Goal: Check status: Check status

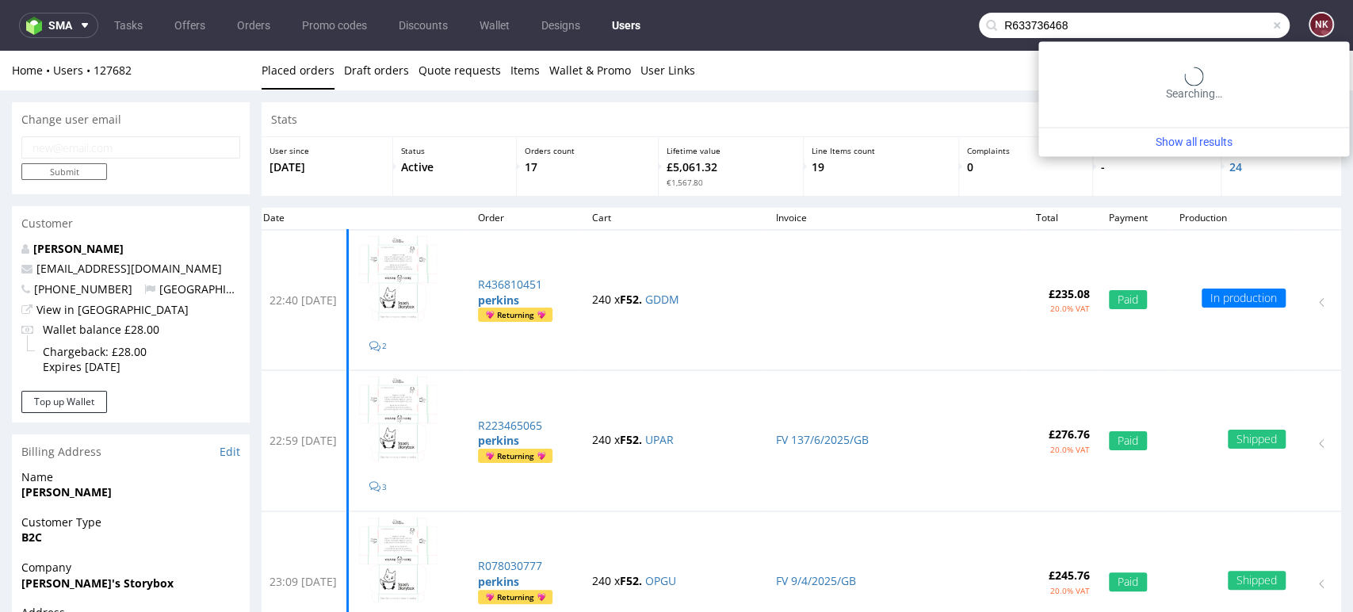
type input "R633736468"
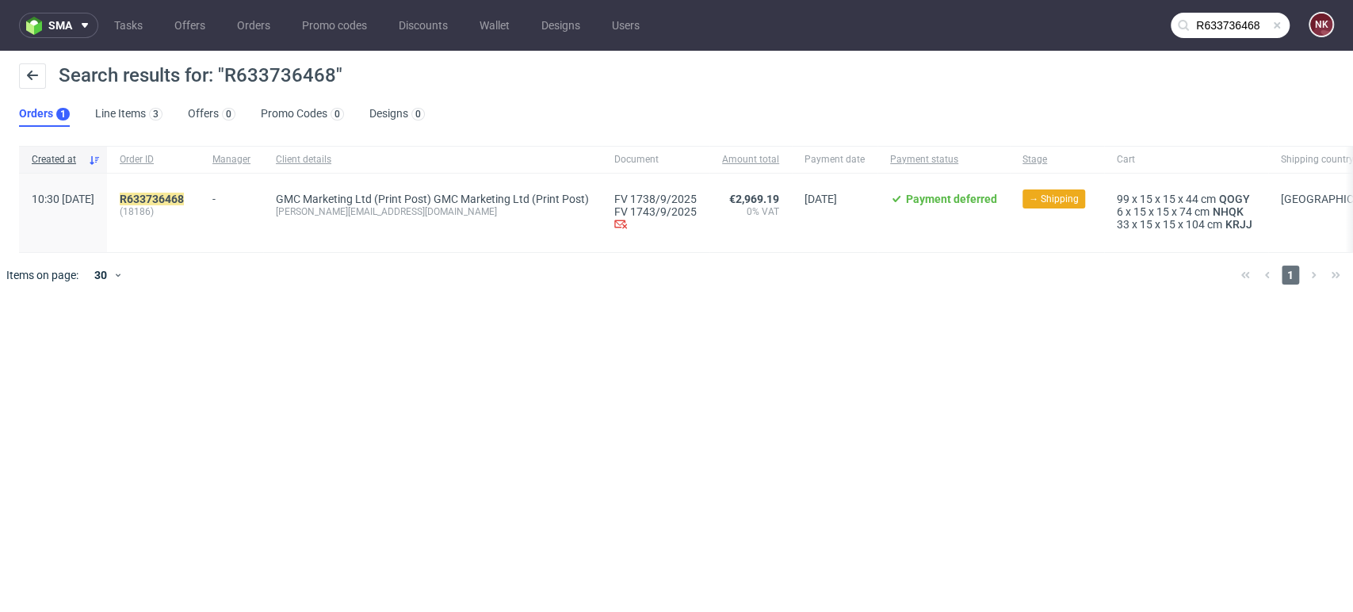
click at [200, 197] on div "R633736468 (18186)" at bounding box center [153, 213] width 93 height 78
click at [184, 197] on mark "R633736468" at bounding box center [152, 199] width 64 height 13
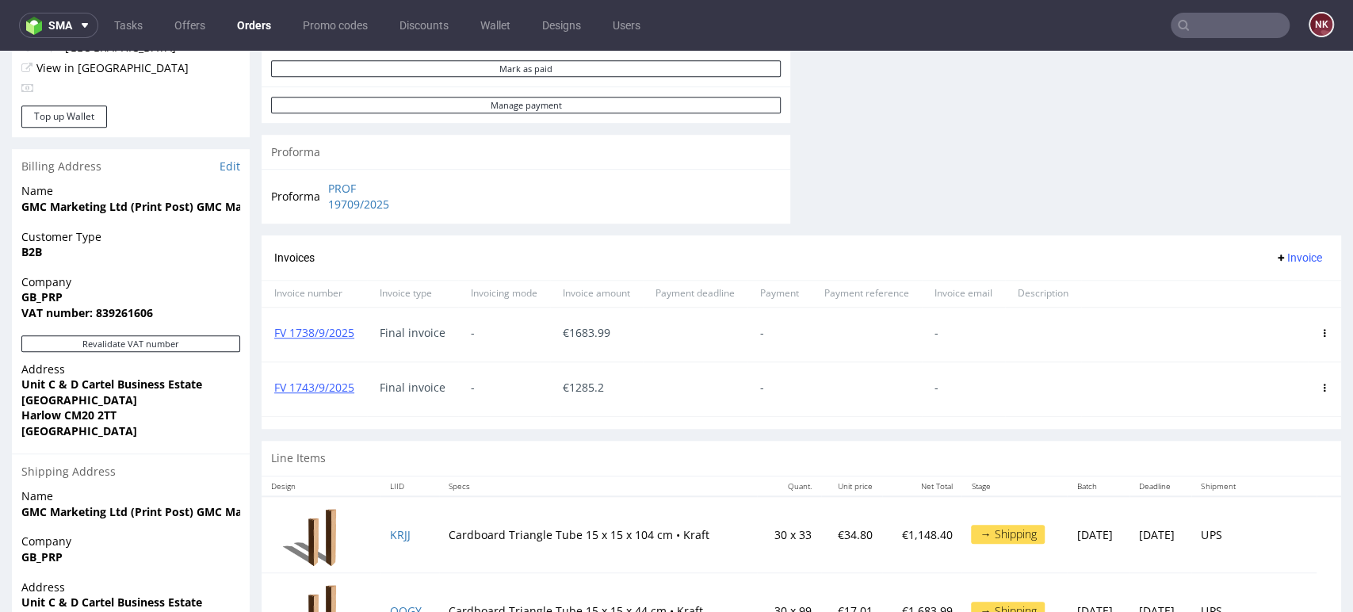
scroll to position [506, 0]
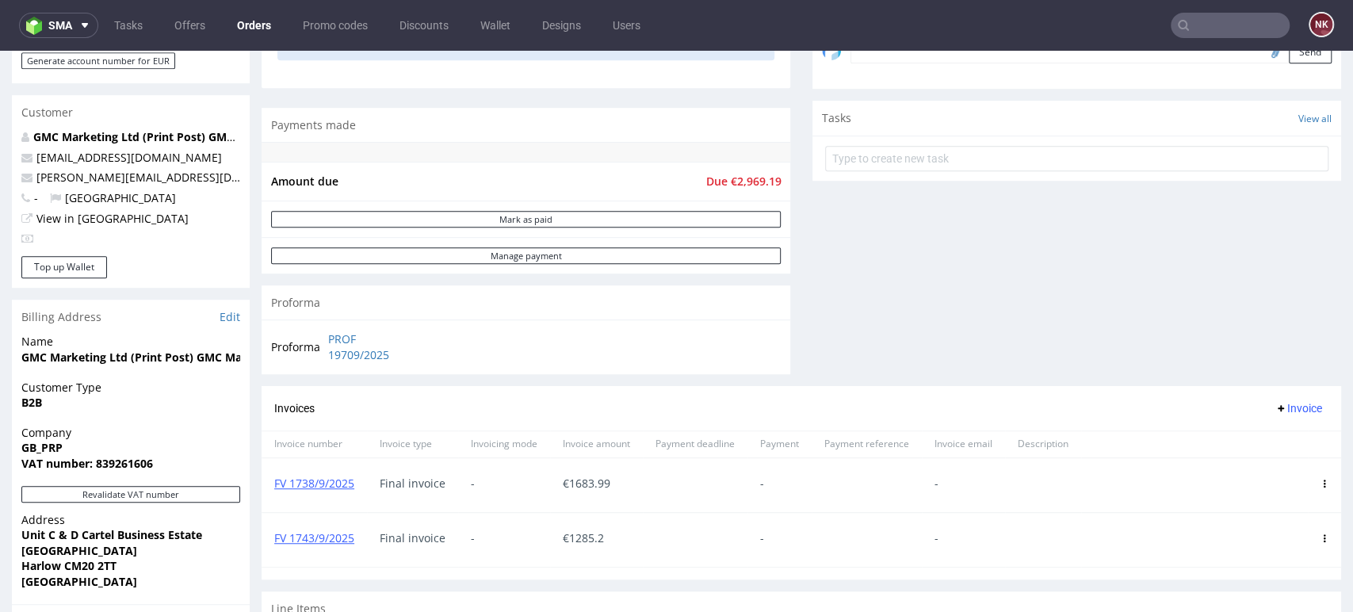
click at [819, 504] on div at bounding box center [867, 485] width 110 height 54
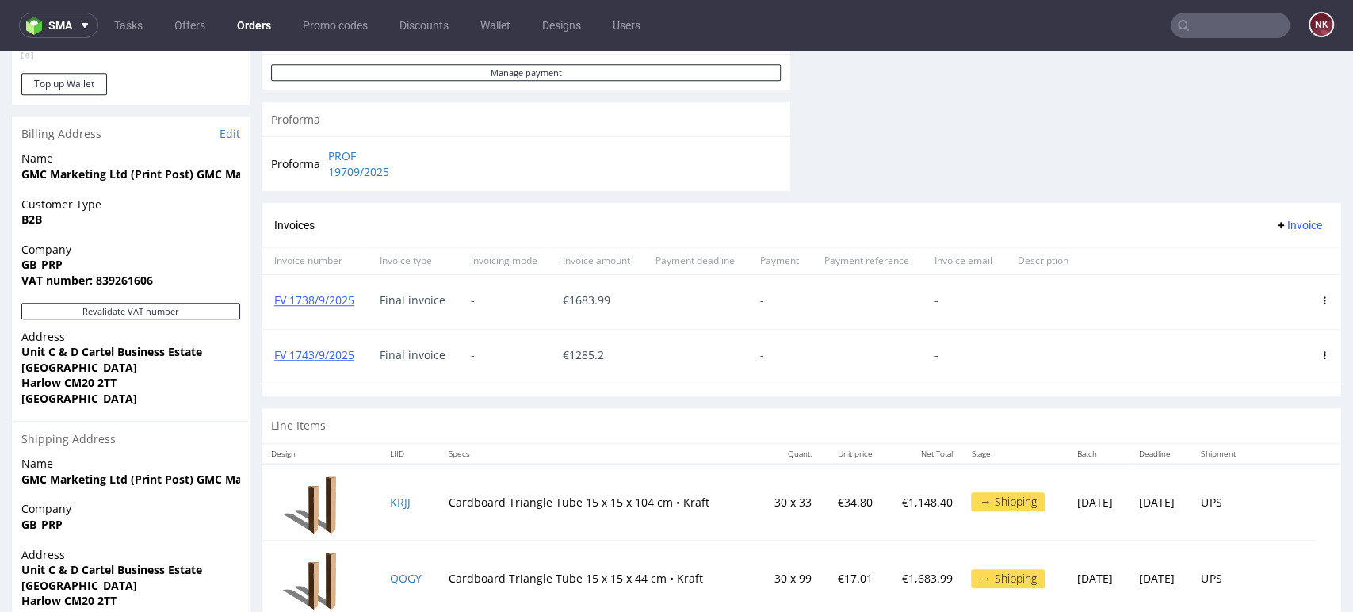
scroll to position [688, 0]
click at [321, 351] on link "FV 1743/9/2025" at bounding box center [314, 355] width 80 height 15
click at [819, 394] on section "Invoices Invoice Invoice number Invoice type Invoicing mode Invoice amount Paym…" at bounding box center [802, 301] width 1080 height 194
